Goal: Find specific page/section: Find specific page/section

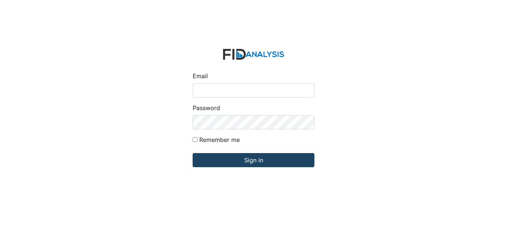
type input "[EMAIL_ADDRESS][DOMAIN_NAME]"
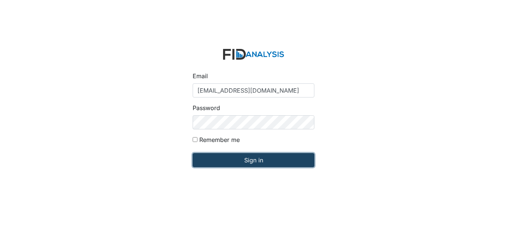
click at [242, 158] on input "Sign in" at bounding box center [254, 160] width 122 height 14
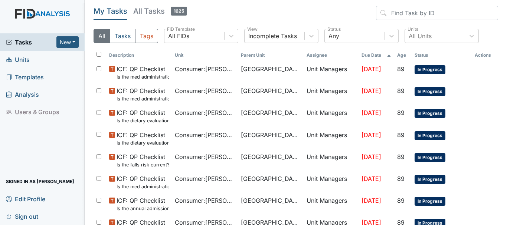
click at [40, 55] on link "Units" at bounding box center [42, 59] width 85 height 17
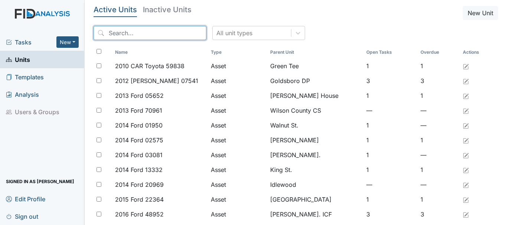
click at [114, 33] on input "search" at bounding box center [150, 33] width 113 height 14
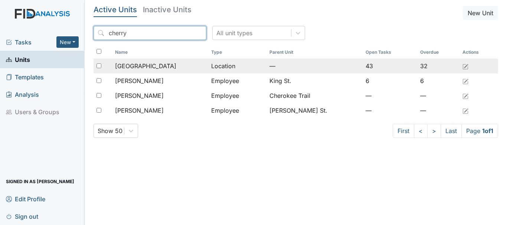
type input "cherry"
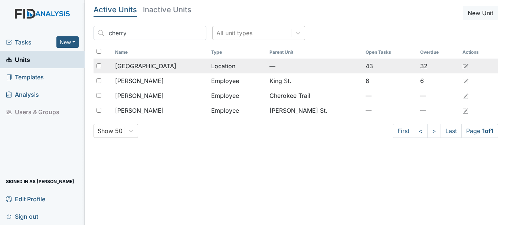
click at [146, 62] on span "[GEOGRAPHIC_DATA]" at bounding box center [145, 66] width 61 height 9
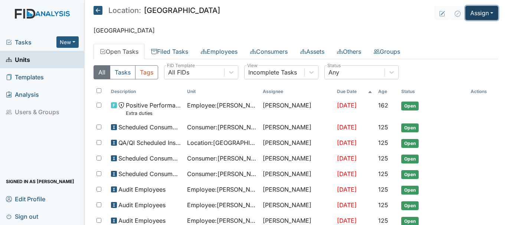
click at [485, 13] on button "Assign" at bounding box center [482, 13] width 33 height 14
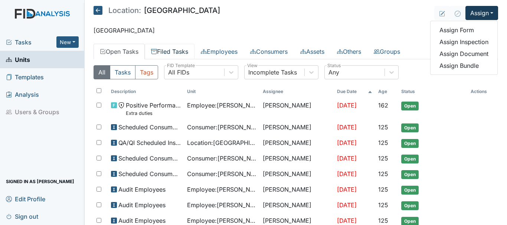
click at [184, 51] on link "Filed Tasks" at bounding box center [170, 52] width 50 height 16
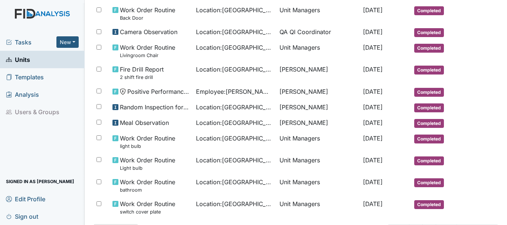
scroll to position [455, 0]
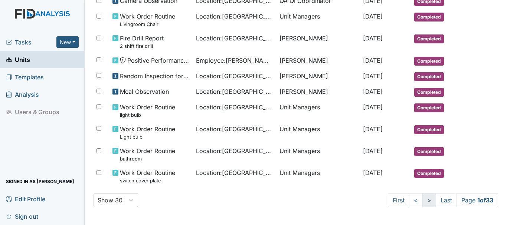
click at [423, 201] on link ">" at bounding box center [430, 200] width 14 height 14
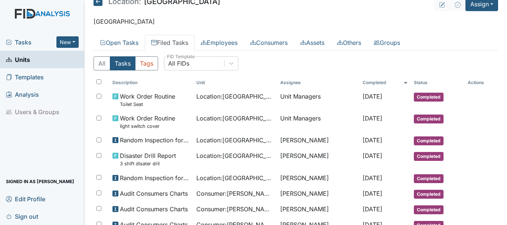
scroll to position [0, 0]
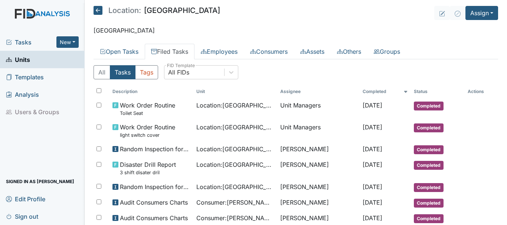
click at [33, 62] on link "Units" at bounding box center [42, 59] width 85 height 17
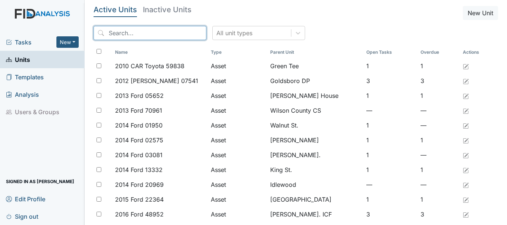
click at [134, 33] on input "search" at bounding box center [150, 33] width 113 height 14
